Goal: Task Accomplishment & Management: Complete application form

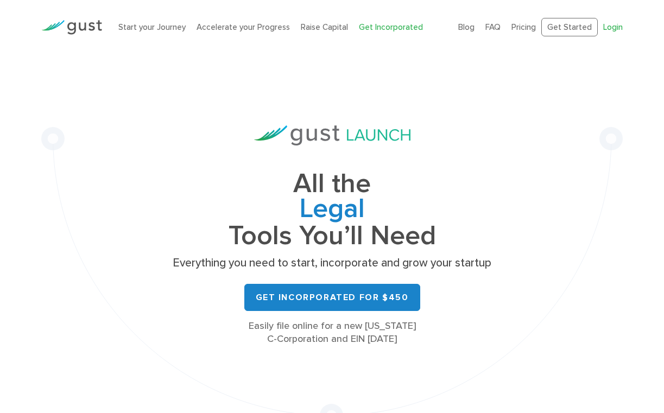
click at [608, 25] on link "Login" at bounding box center [613, 27] width 20 height 10
click at [615, 26] on link "Login" at bounding box center [613, 27] width 20 height 10
click at [614, 29] on link "Login" at bounding box center [613, 27] width 20 height 10
click at [608, 30] on link "Login" at bounding box center [613, 27] width 20 height 10
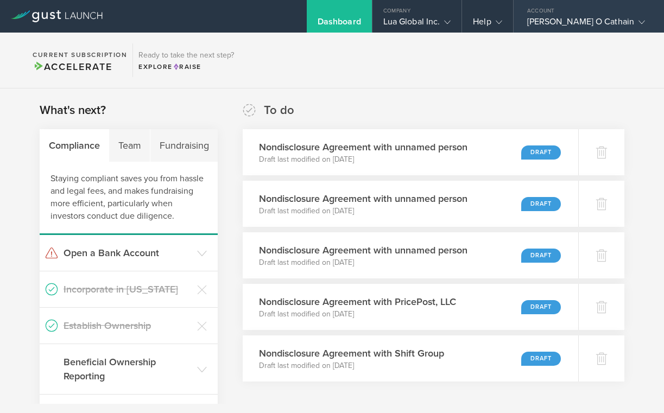
click at [579, 23] on div "Lorcan O Cathain" at bounding box center [586, 24] width 118 height 16
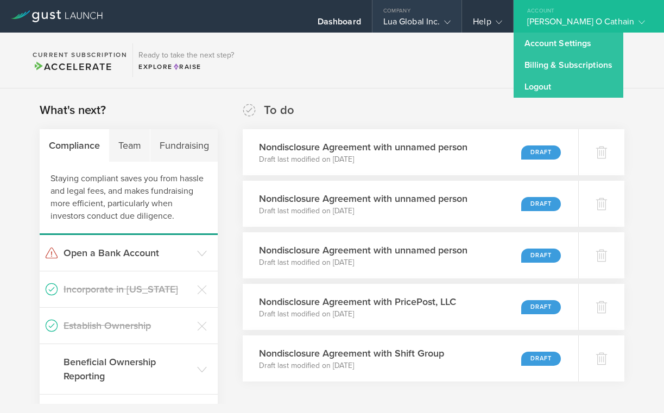
click at [441, 25] on div "Lua Global Inc." at bounding box center [417, 24] width 68 height 16
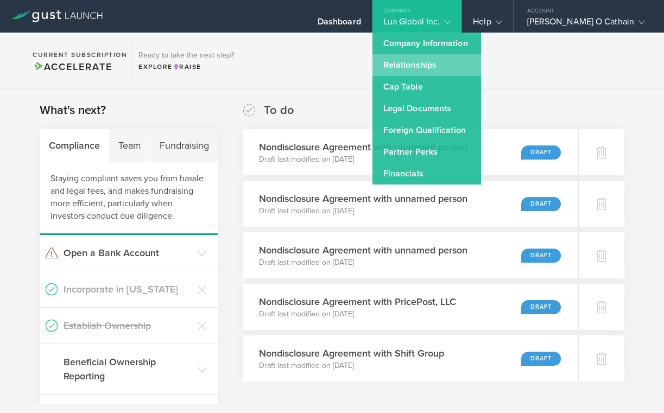
click at [438, 72] on link "Relationships" at bounding box center [426, 65] width 109 height 22
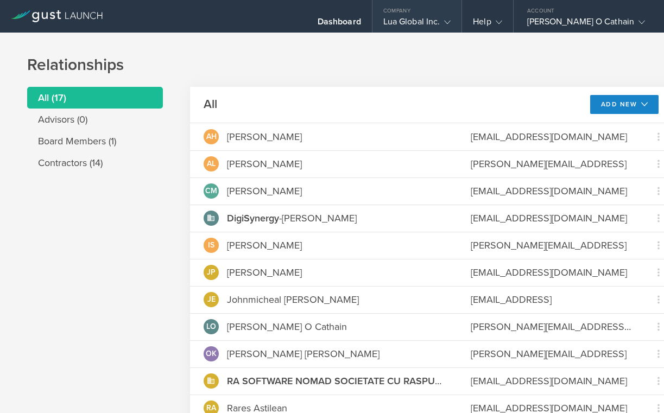
click at [441, 18] on div "Lua Global Inc." at bounding box center [417, 24] width 68 height 16
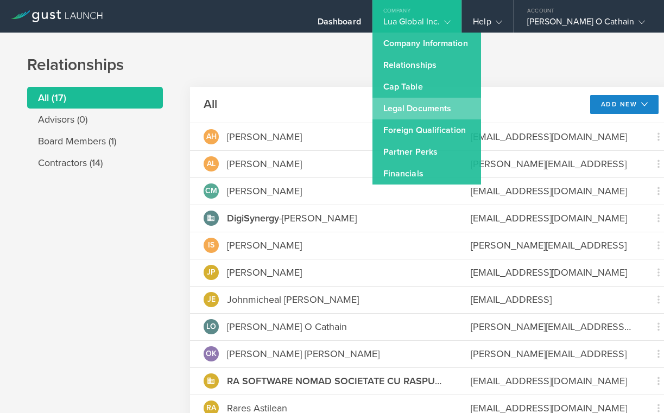
click at [434, 105] on link "Legal Documents" at bounding box center [426, 109] width 109 height 22
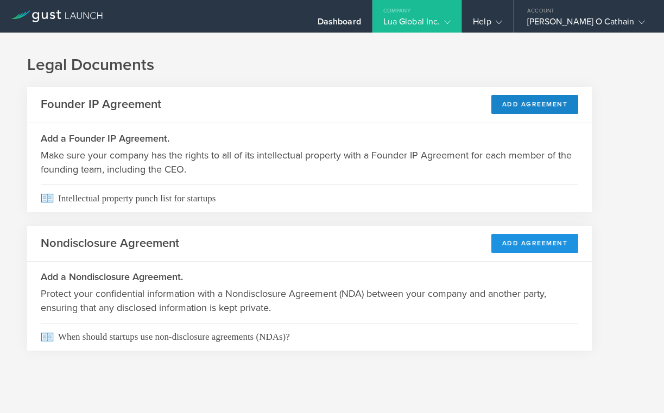
click at [504, 246] on button "Add Agreement" at bounding box center [534, 243] width 87 height 19
click at [519, 244] on button "Add Agreement" at bounding box center [534, 243] width 87 height 19
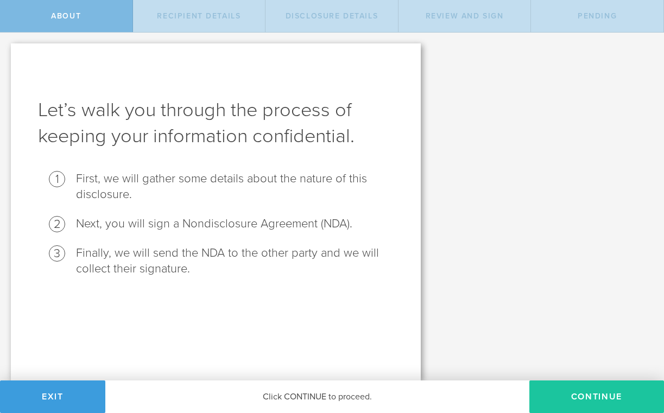
click at [556, 393] on button "Continue" at bounding box center [596, 396] width 135 height 33
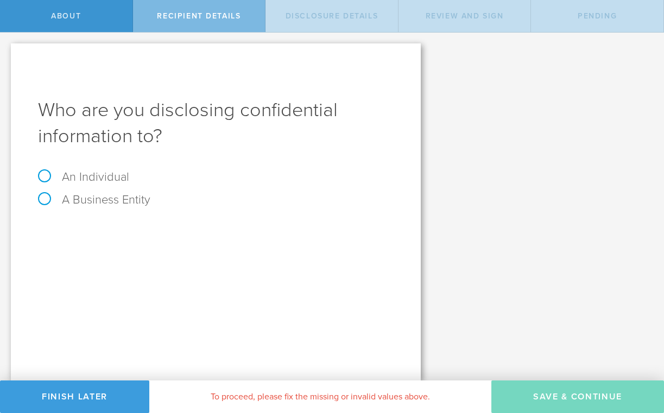
click at [100, 205] on label "A Business Entity" at bounding box center [94, 200] width 112 height 14
click at [7, 50] on input "A Business Entity" at bounding box center [3, 41] width 7 height 17
radio input "true"
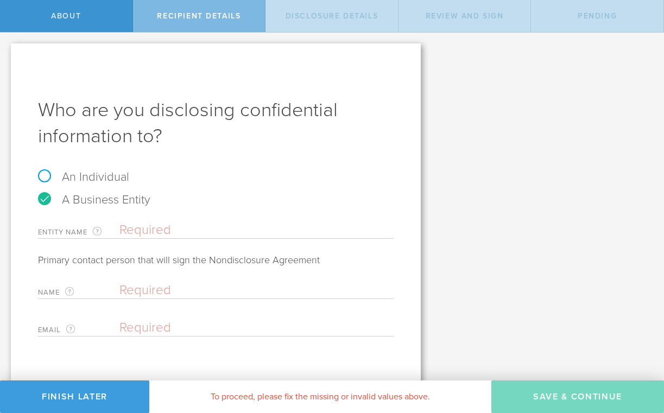
click at [147, 226] on input "text" at bounding box center [256, 230] width 274 height 16
type input "Hemas"
click at [149, 294] on input "text" at bounding box center [253, 290] width 269 height 16
click at [218, 18] on span "Recipient details" at bounding box center [199, 15] width 84 height 9
click at [202, 22] on div "Recipient details" at bounding box center [199, 16] width 133 height 32
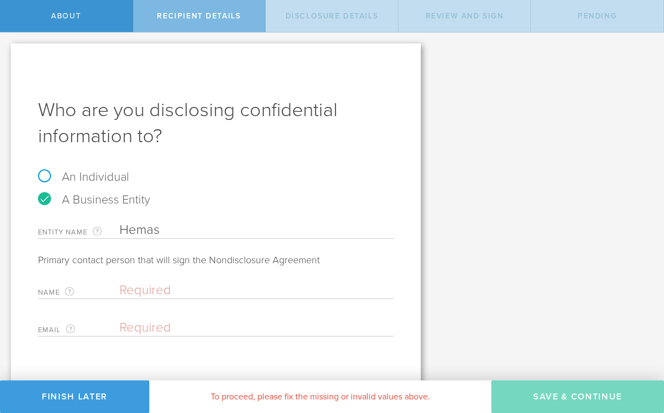
scroll to position [12, 0]
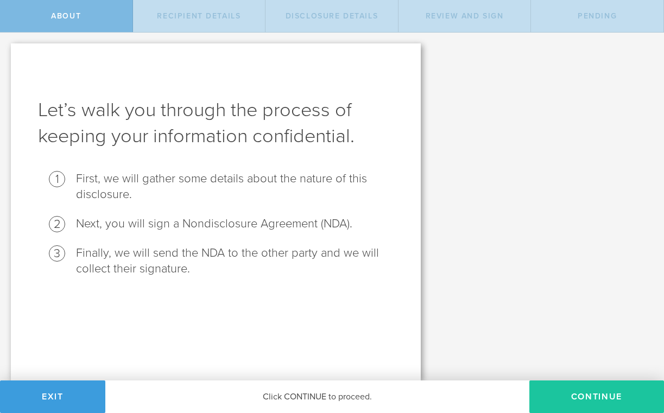
click at [586, 400] on button "Continue" at bounding box center [596, 396] width 135 height 33
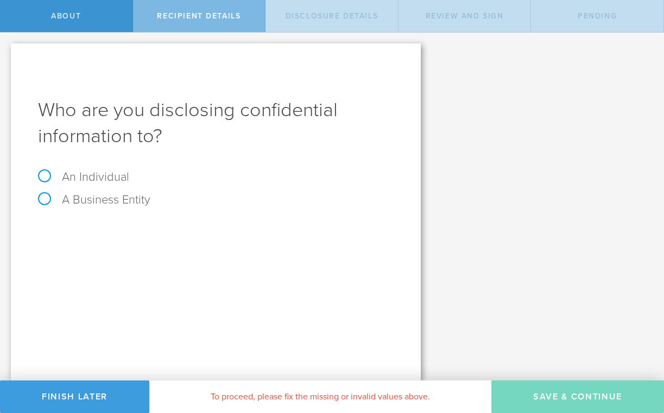
click at [96, 173] on label "An Individual" at bounding box center [83, 177] width 91 height 14
click at [7, 50] on input "An Individual" at bounding box center [3, 41] width 7 height 17
radio input "true"
click at [95, 193] on label "A Business Entity" at bounding box center [94, 200] width 112 height 14
click at [7, 50] on input "A Business Entity" at bounding box center [3, 41] width 7 height 17
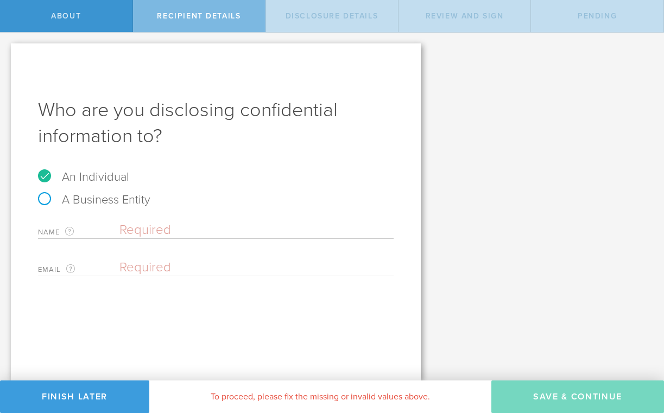
radio input "true"
